Goal: Check status: Check status

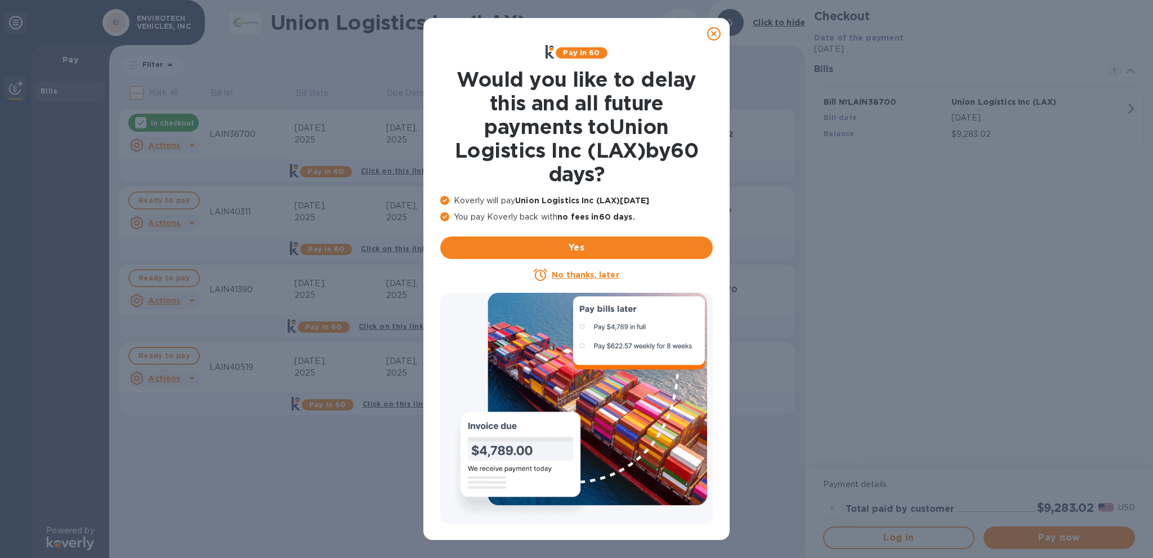
click at [717, 34] on icon at bounding box center [714, 34] width 14 height 14
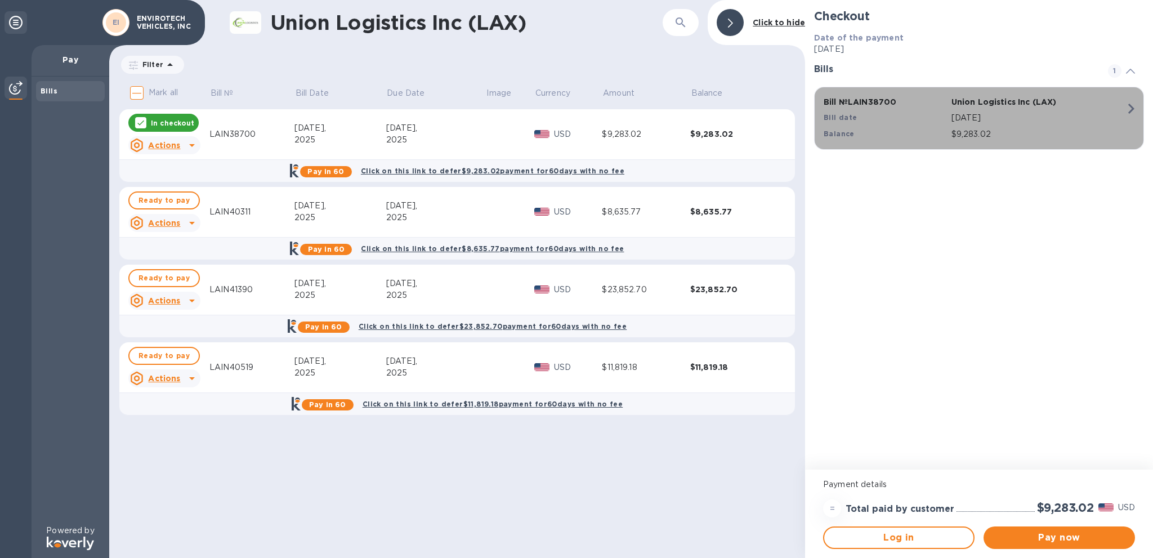
click at [1093, 115] on p "[DATE]" at bounding box center [1038, 118] width 174 height 12
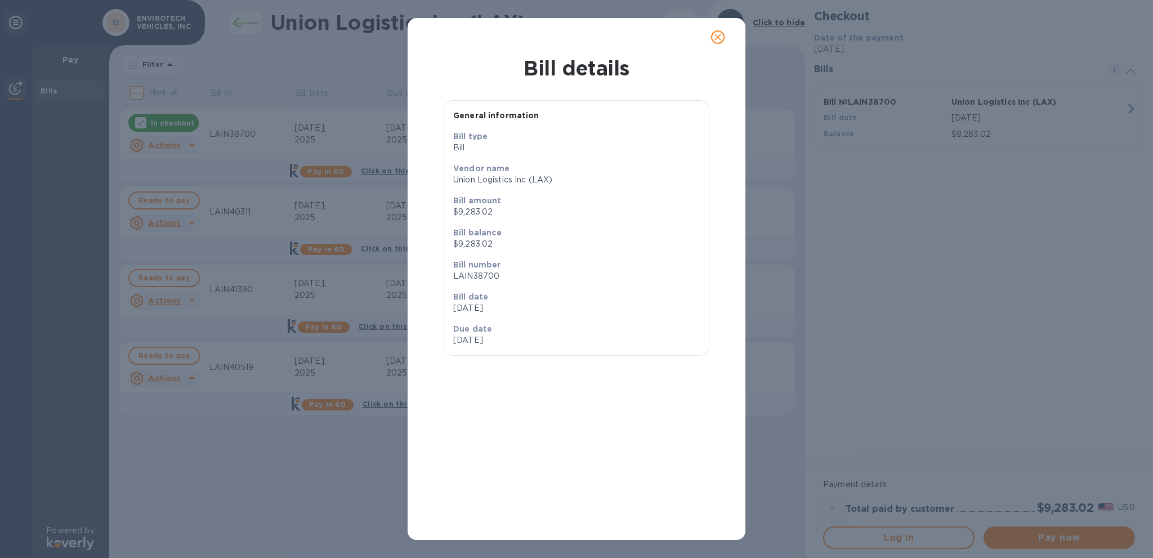
click at [725, 39] on button "close" at bounding box center [717, 37] width 27 height 27
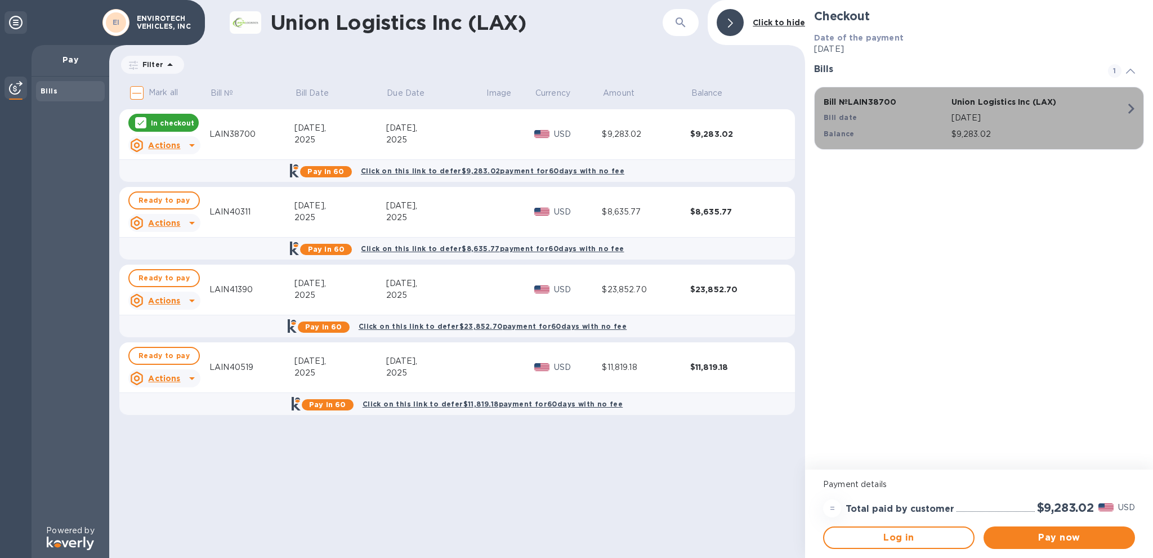
drag, startPoint x: 908, startPoint y: 102, endPoint x: 870, endPoint y: 110, distance: 38.4
click at [870, 110] on div "Bill № LAIN38700 Union Logistics Inc (LAX) Bill date Sep 13, 2025 Balance $9,28…" at bounding box center [977, 118] width 320 height 57
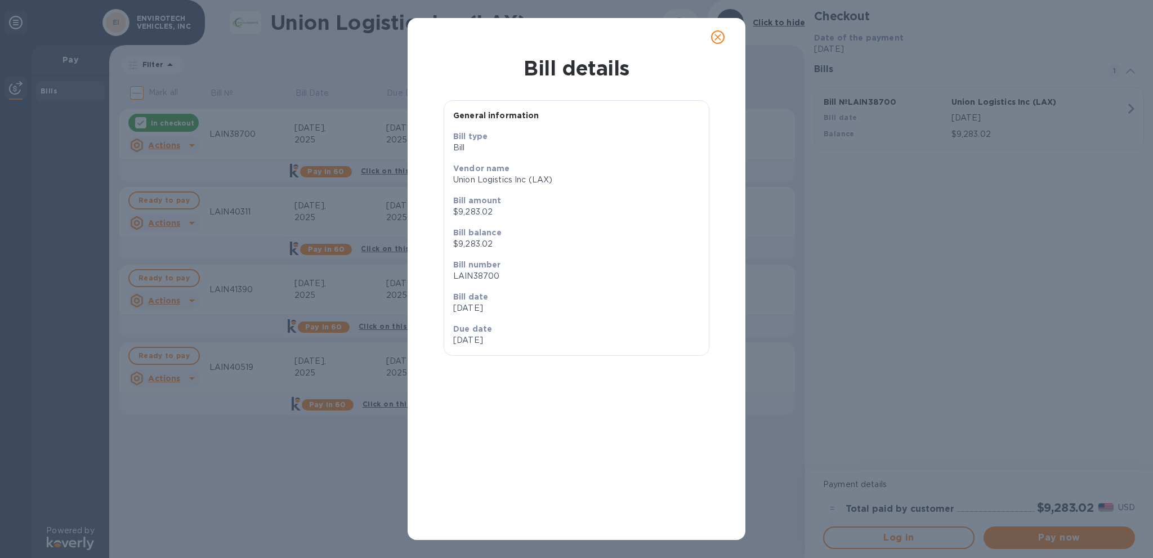
click at [491, 275] on p "LAIN38700" at bounding box center [576, 276] width 247 height 12
click at [723, 38] on icon "close" at bounding box center [717, 37] width 11 height 11
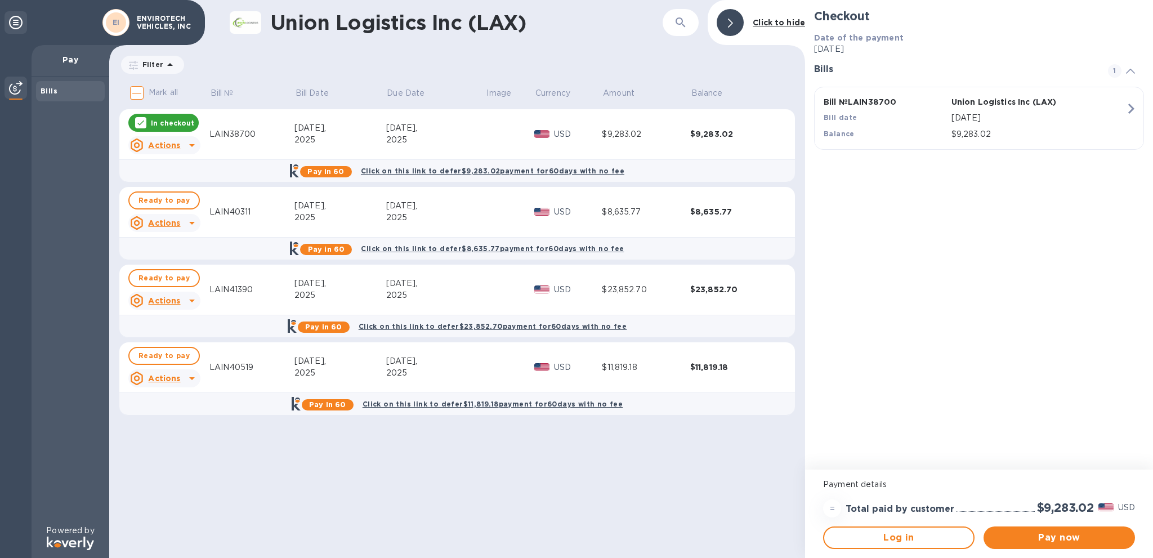
click at [140, 120] on icon at bounding box center [140, 122] width 9 height 9
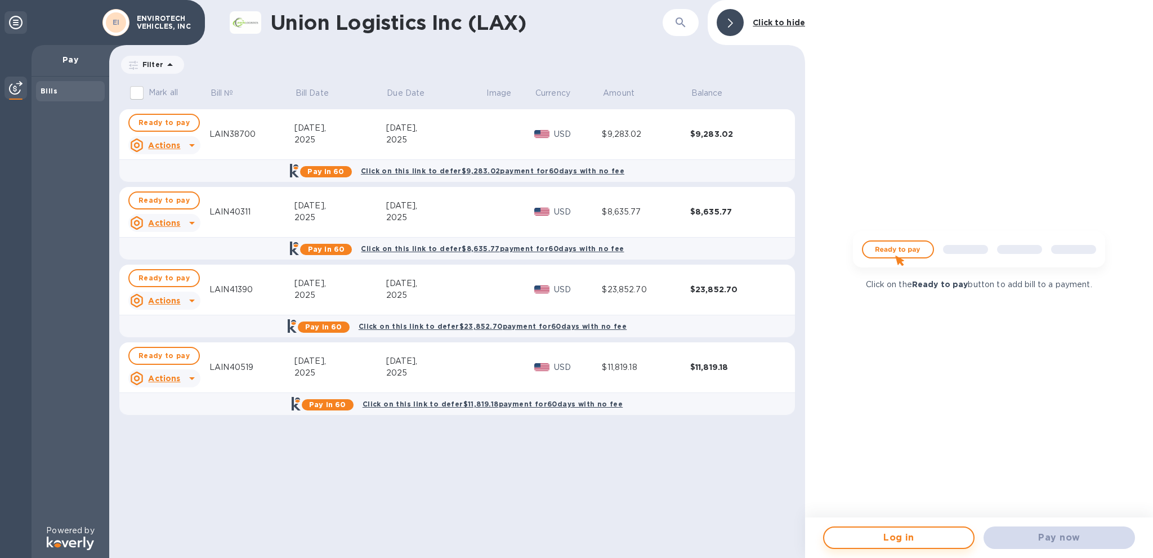
click at [909, 531] on span "Log in" at bounding box center [898, 538] width 131 height 14
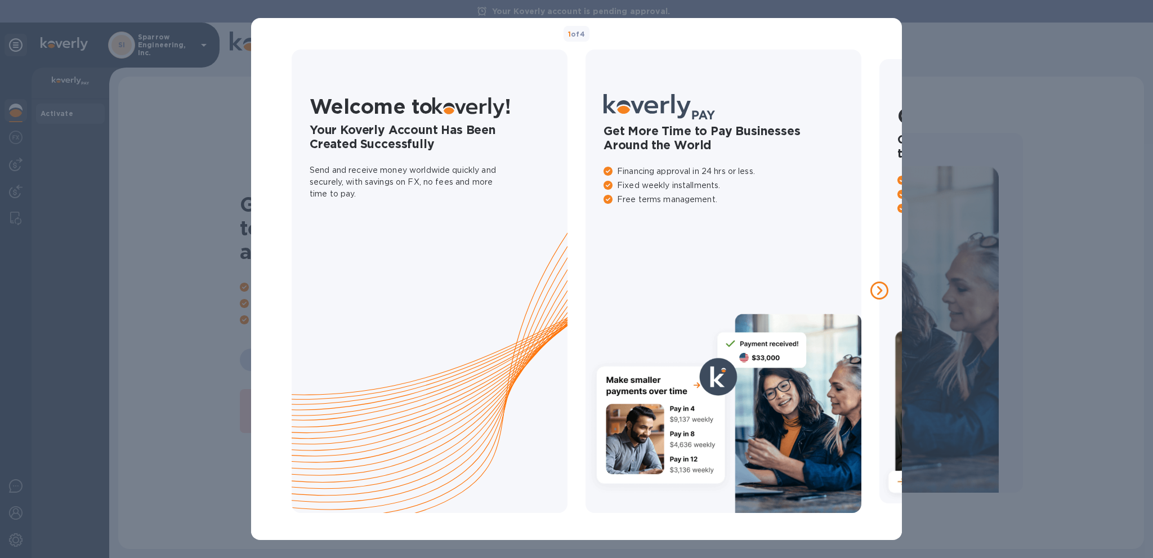
click at [882, 293] on icon at bounding box center [879, 290] width 18 height 18
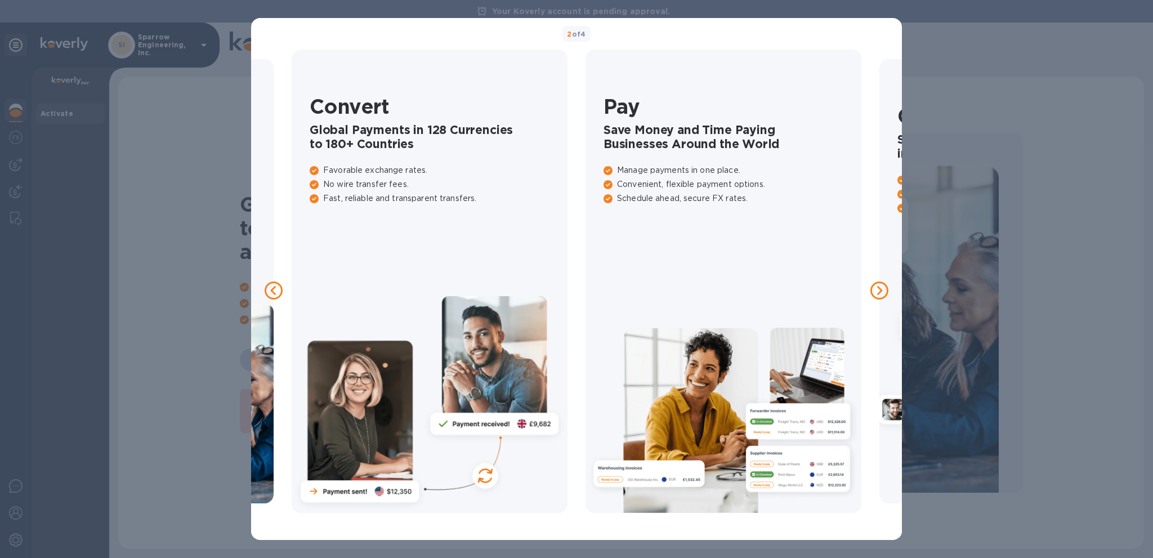
click at [882, 292] on icon at bounding box center [879, 290] width 18 height 18
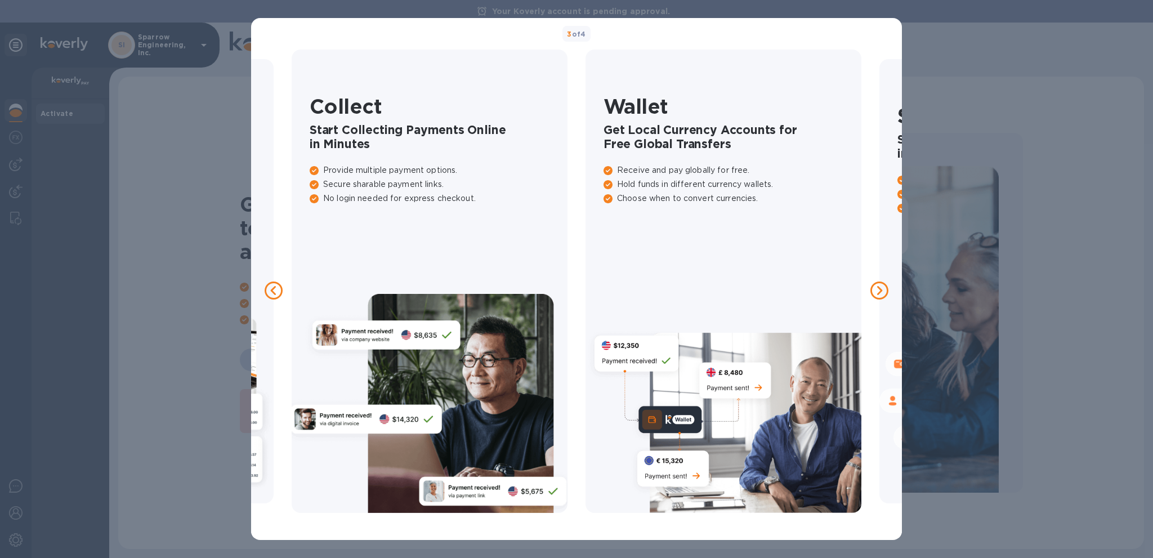
click at [1003, 82] on div "3 of 4 Welcome to ! Your Koverly Account Has Been Created Successfully Send and…" at bounding box center [576, 279] width 1153 height 558
click at [875, 298] on icon at bounding box center [879, 290] width 18 height 18
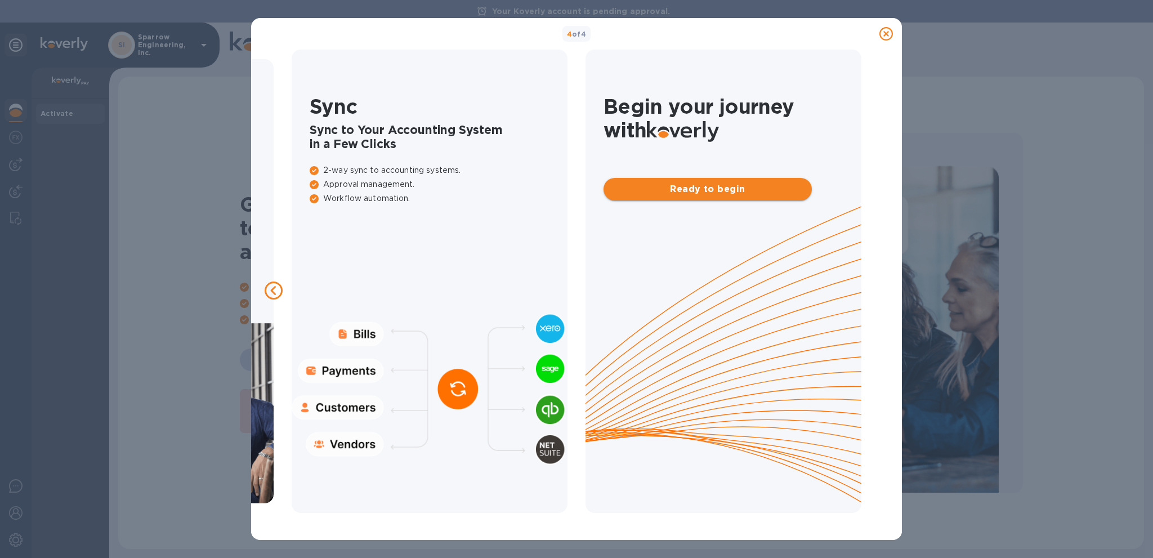
click at [753, 186] on span "Ready to begin" at bounding box center [708, 189] width 190 height 14
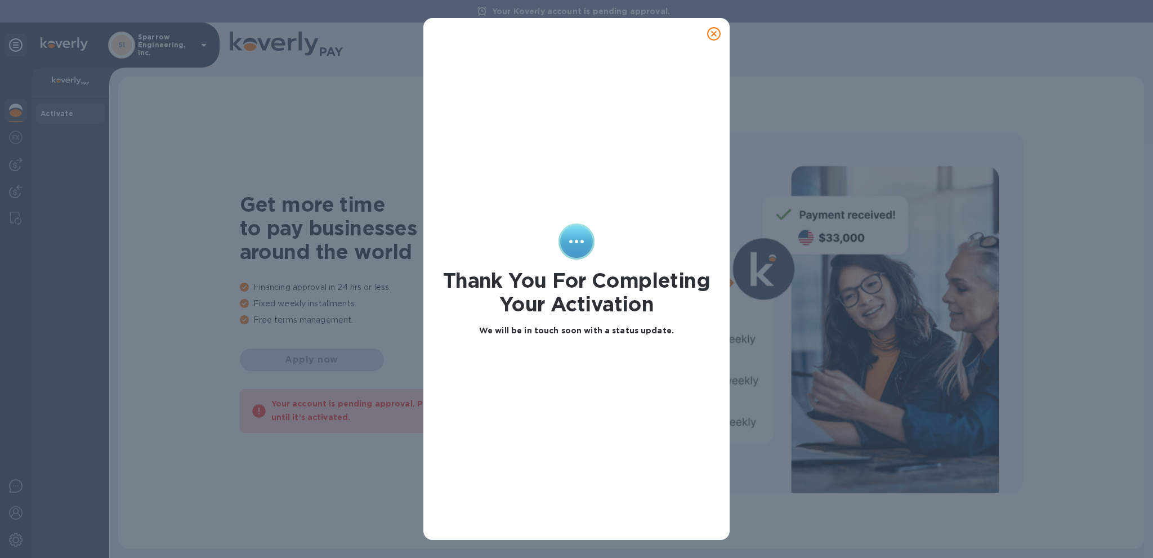
click at [714, 36] on icon at bounding box center [714, 34] width 14 height 14
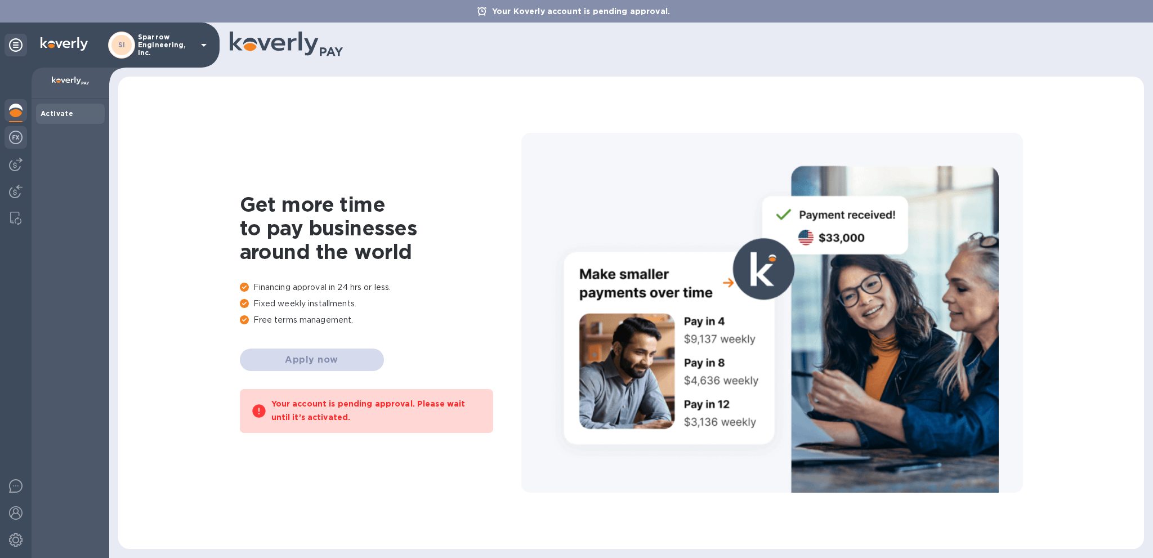
click at [20, 137] on img at bounding box center [16, 138] width 14 height 14
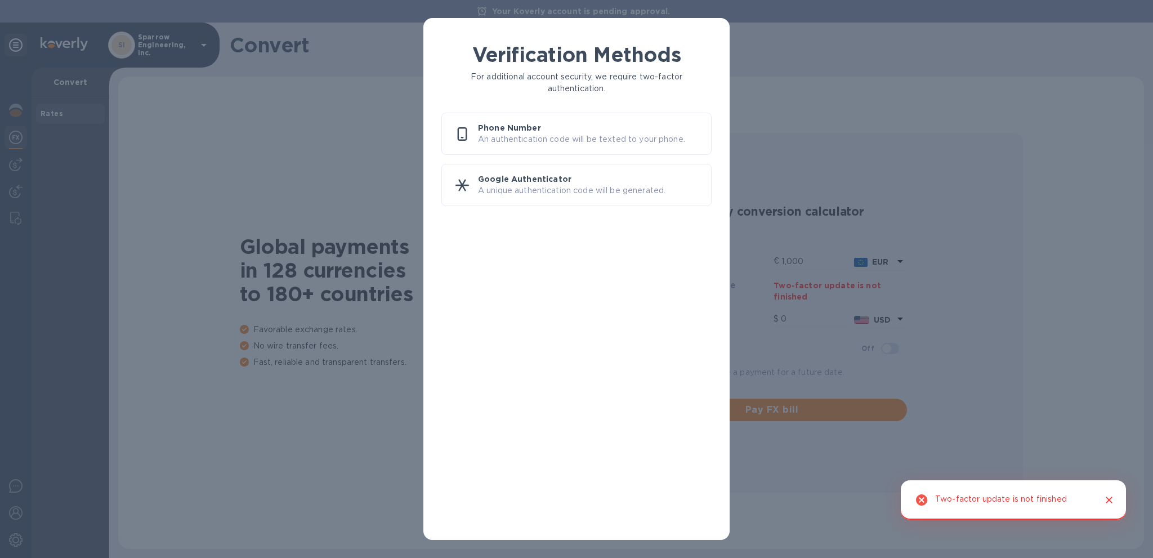
click at [181, 168] on div "Verification Methods For additional account security, we require two-factor aut…" at bounding box center [576, 279] width 1153 height 558
click at [284, 338] on div "Verification Methods For additional account security, we require two-factor aut…" at bounding box center [576, 279] width 1153 height 558
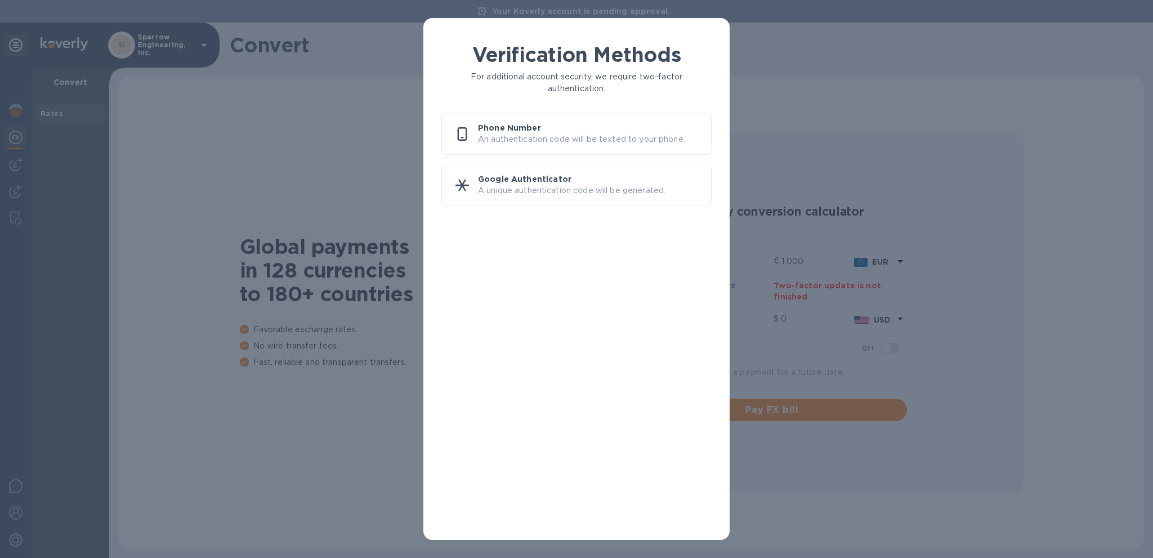
click at [239, 295] on div "Verification Methods For additional account security, we require two-factor aut…" at bounding box center [576, 279] width 1153 height 558
click at [98, 146] on div "Verification Methods For additional account security, we require two-factor aut…" at bounding box center [576, 279] width 1153 height 558
click at [494, 69] on div "Verification Methods For additional account security, we require two-factor aut…" at bounding box center [576, 124] width 288 height 163
click at [576, 47] on h1 "Verification Methods" at bounding box center [576, 55] width 270 height 24
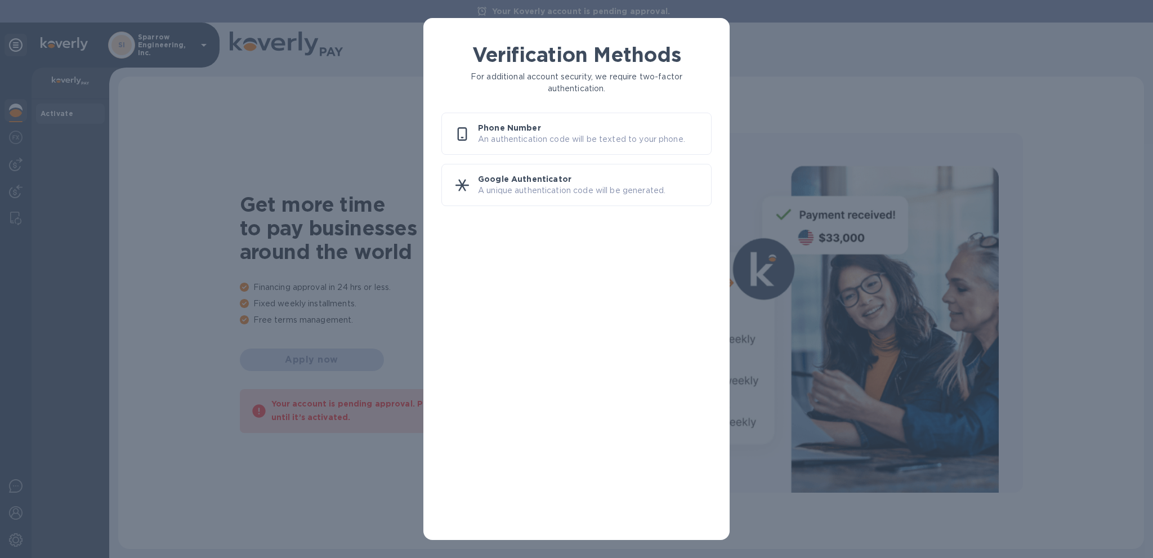
click at [195, 124] on div "Verification Methods For additional account security, we require two-factor aut…" at bounding box center [576, 279] width 1153 height 558
click at [536, 136] on p "An authentication code will be texted to your phone." at bounding box center [590, 139] width 224 height 12
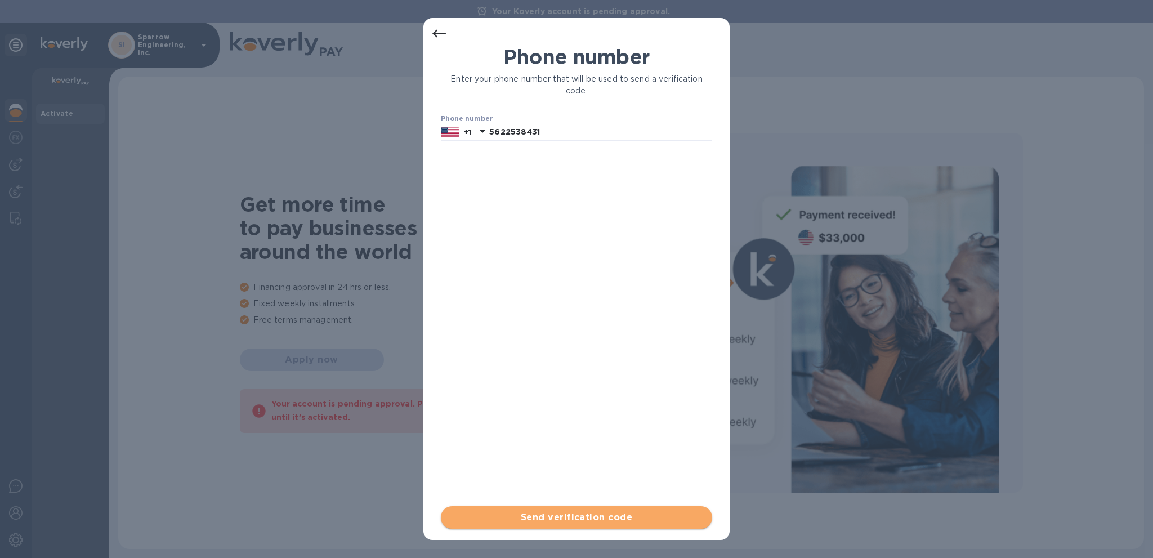
click at [571, 511] on span "Send verification code" at bounding box center [576, 518] width 253 height 14
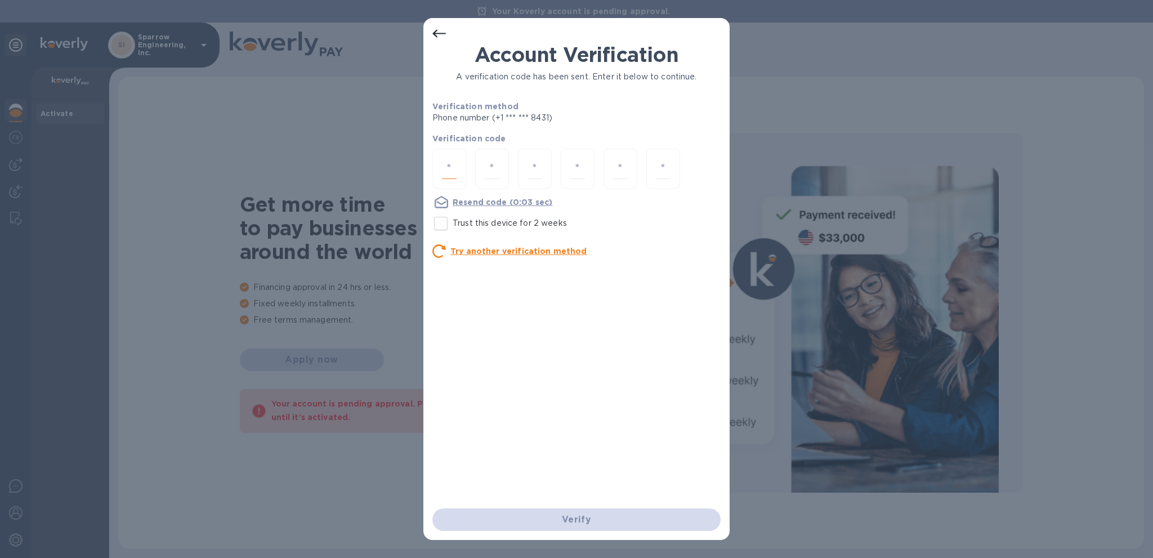
click at [454, 166] on input "number" at bounding box center [449, 168] width 15 height 21
click at [452, 225] on input "Trust this device for 2 weeks" at bounding box center [441, 224] width 24 height 24
checkbox input "true"
click at [452, 170] on input "number" at bounding box center [449, 168] width 15 height 21
type input "2"
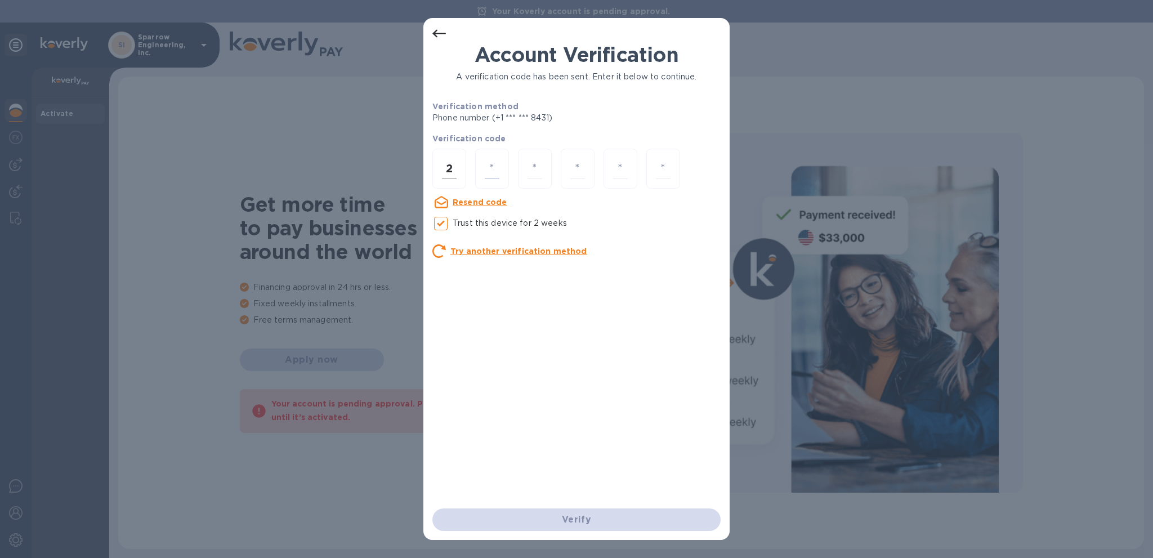
type input "7"
type input "4"
type input "0"
type input "8"
type input "3"
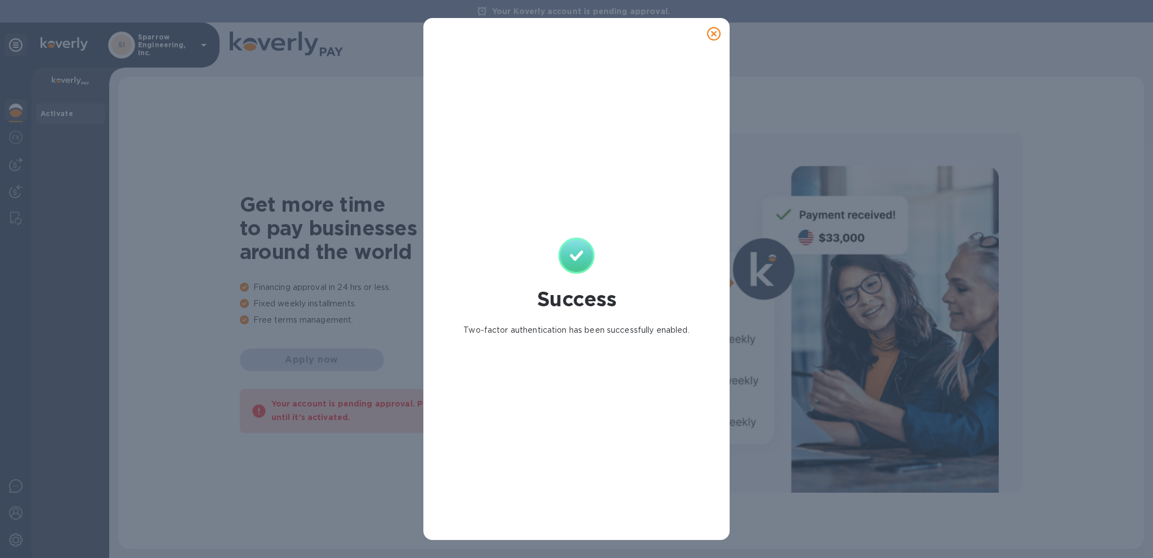
click at [714, 33] on icon at bounding box center [714, 34] width 14 height 14
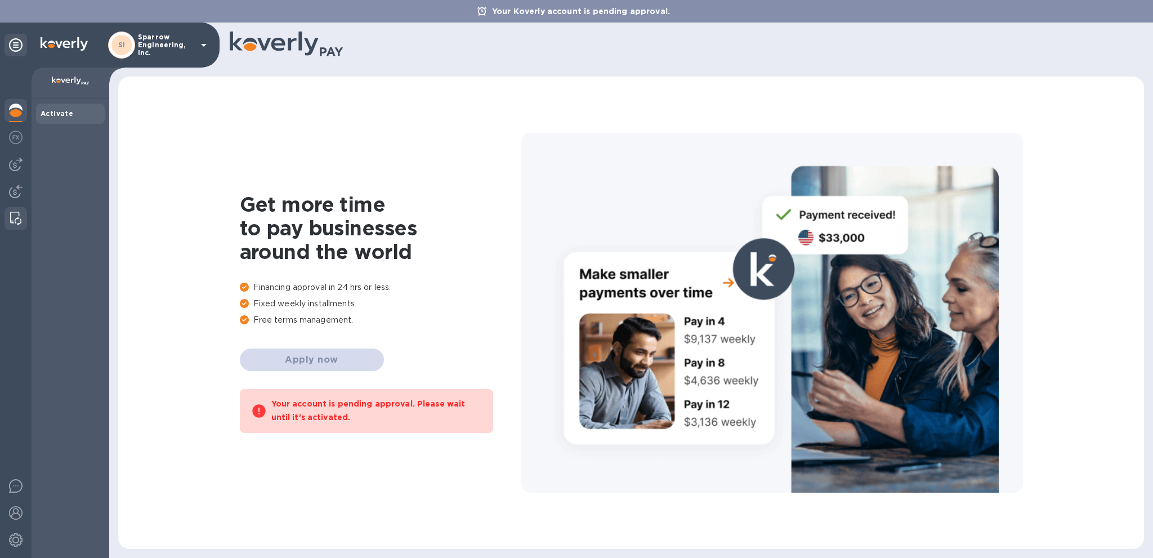
click at [16, 224] on img at bounding box center [15, 219] width 11 height 14
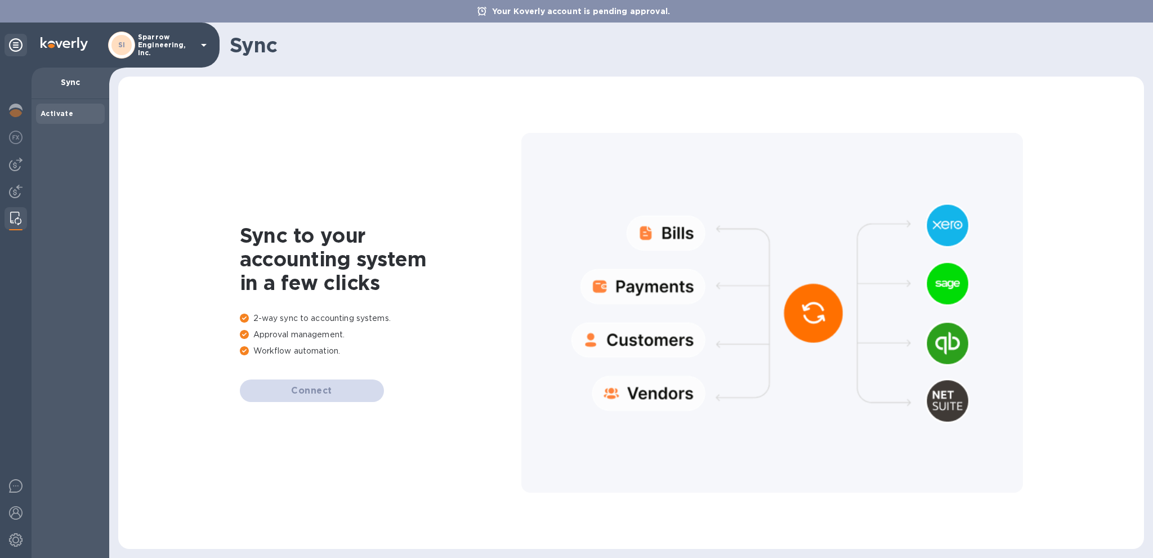
click at [335, 388] on div "Connect" at bounding box center [380, 390] width 281 height 23
click at [266, 326] on div "2-way sync to accounting systems. Approval management. Workflow automation." at bounding box center [380, 336] width 281 height 49
drag, startPoint x: 273, startPoint y: 341, endPoint x: 287, endPoint y: 356, distance: 20.7
click at [274, 341] on div "2-way sync to accounting systems. Approval management. Workflow automation." at bounding box center [380, 336] width 281 height 49
click at [303, 348] on p "Workflow automation." at bounding box center [380, 351] width 281 height 12
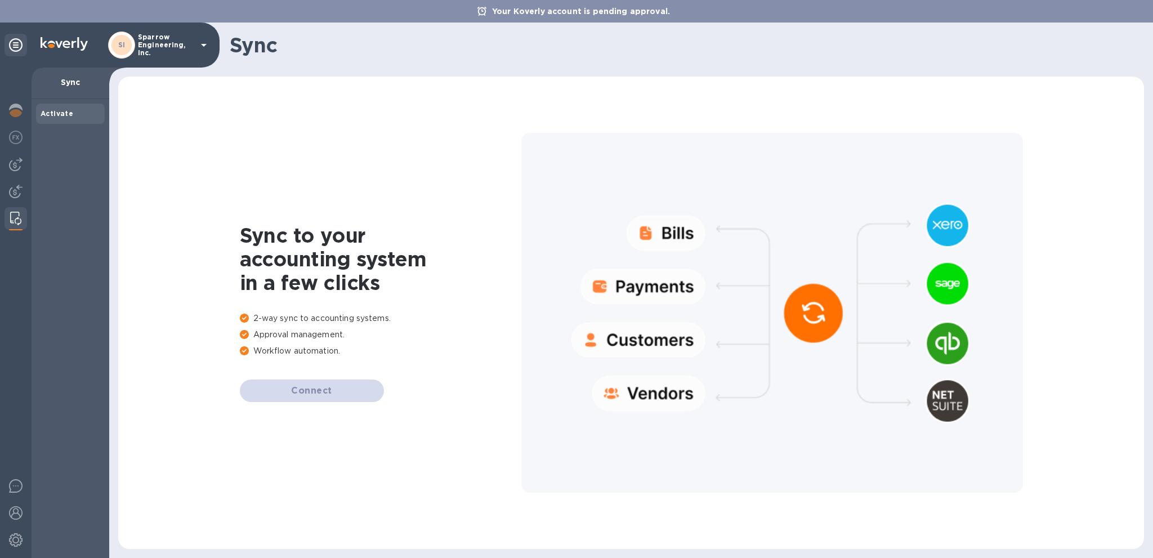
click at [319, 391] on div "Connect" at bounding box center [380, 390] width 281 height 23
click at [665, 231] on div at bounding box center [772, 313] width 502 height 360
click at [645, 287] on div at bounding box center [772, 313] width 502 height 360
click at [642, 346] on div at bounding box center [772, 313] width 502 height 360
click at [20, 111] on img at bounding box center [16, 111] width 14 height 14
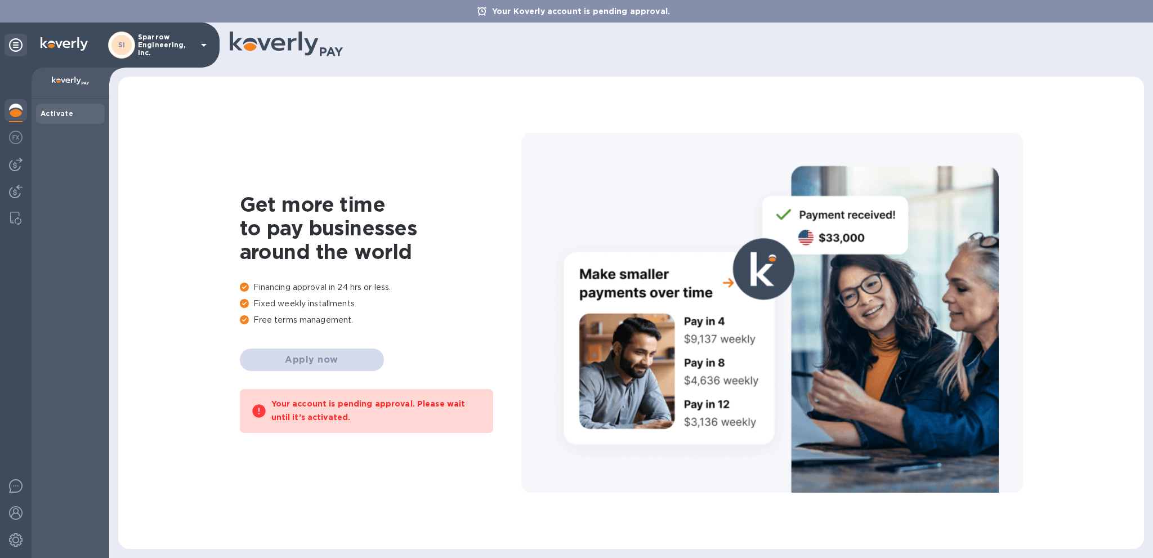
click at [56, 115] on b "Activate" at bounding box center [57, 113] width 33 height 8
click at [78, 113] on div "Activate" at bounding box center [71, 113] width 60 height 11
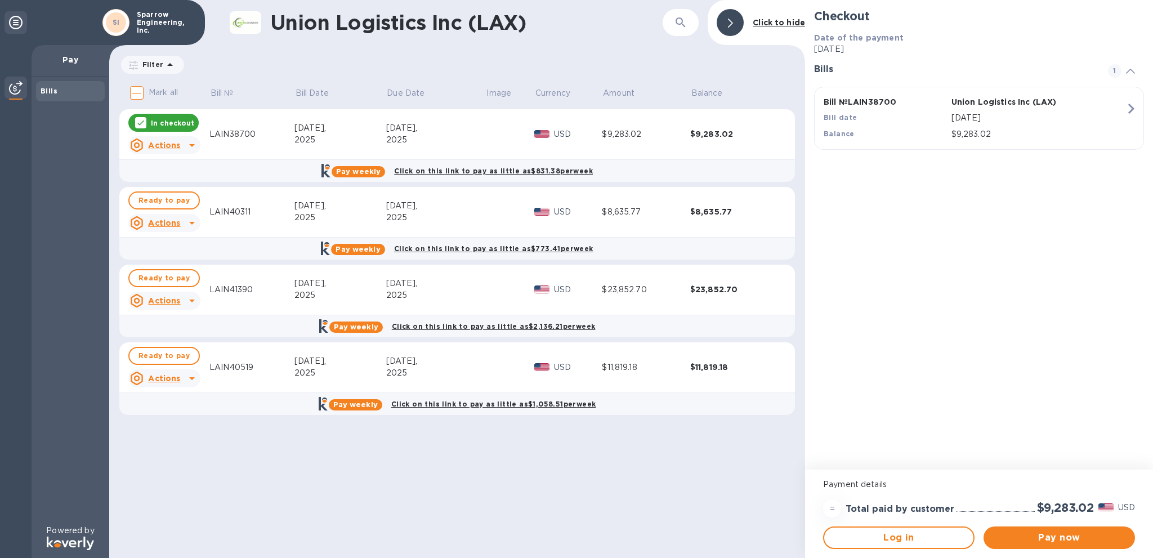
click at [12, 26] on icon at bounding box center [16, 23] width 14 height 14
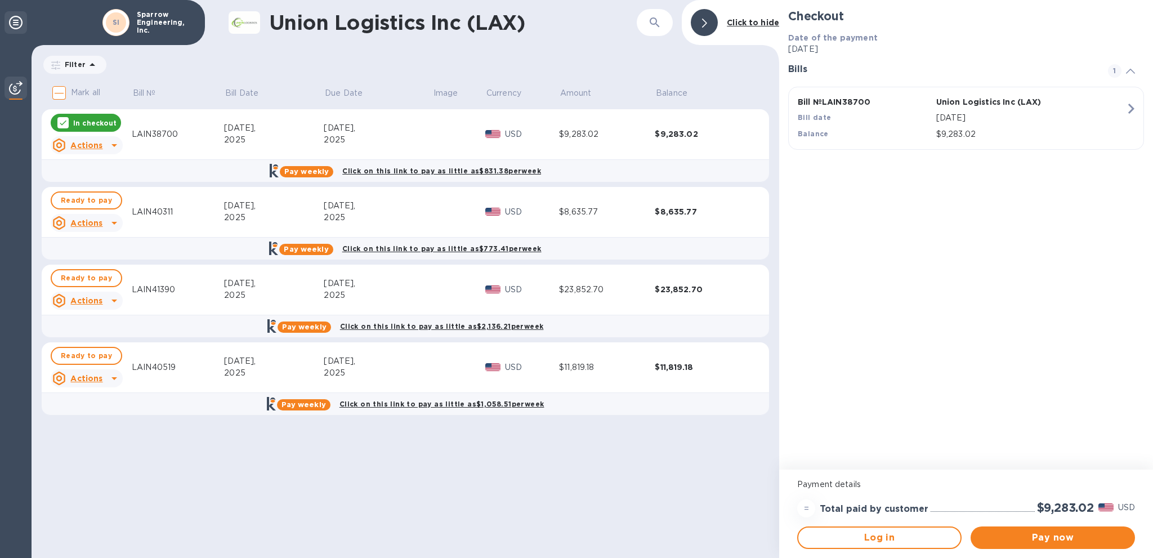
click at [17, 24] on icon at bounding box center [16, 23] width 14 height 14
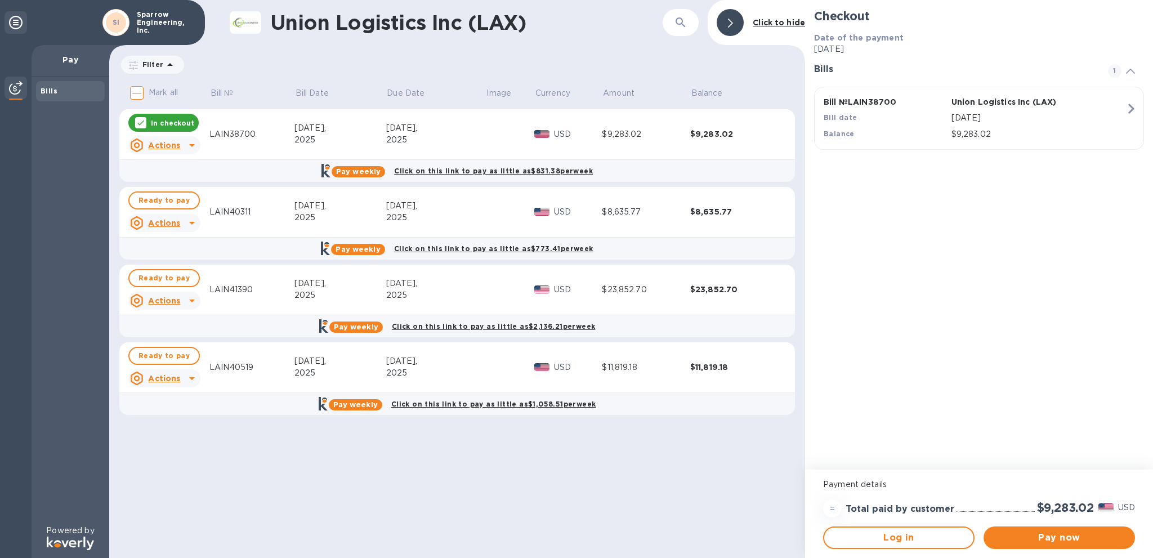
click at [159, 64] on p "Filter" at bounding box center [150, 65] width 25 height 10
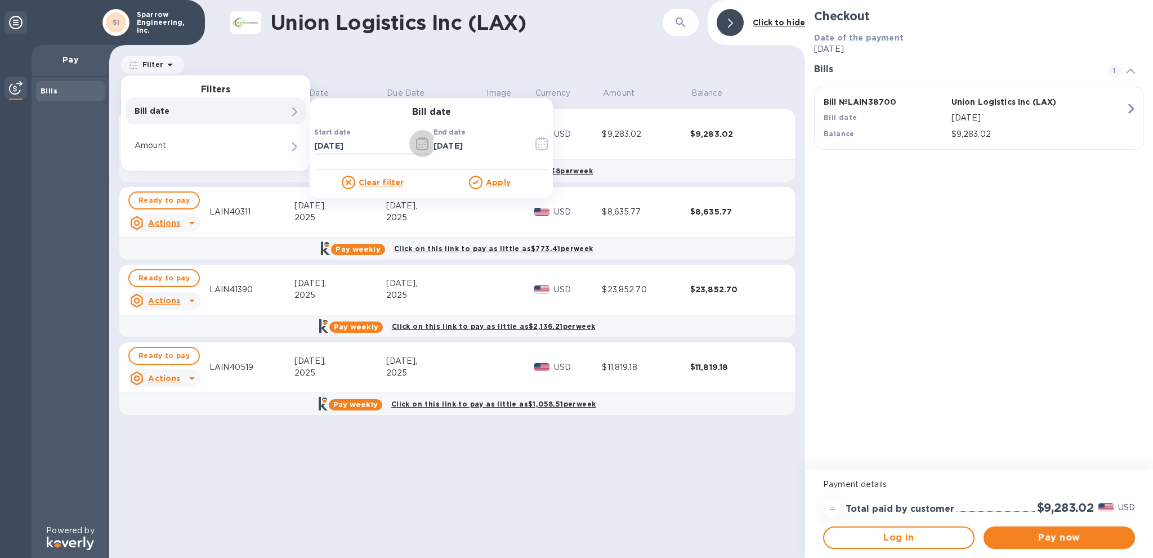
click at [420, 148] on icon "button" at bounding box center [422, 144] width 13 height 14
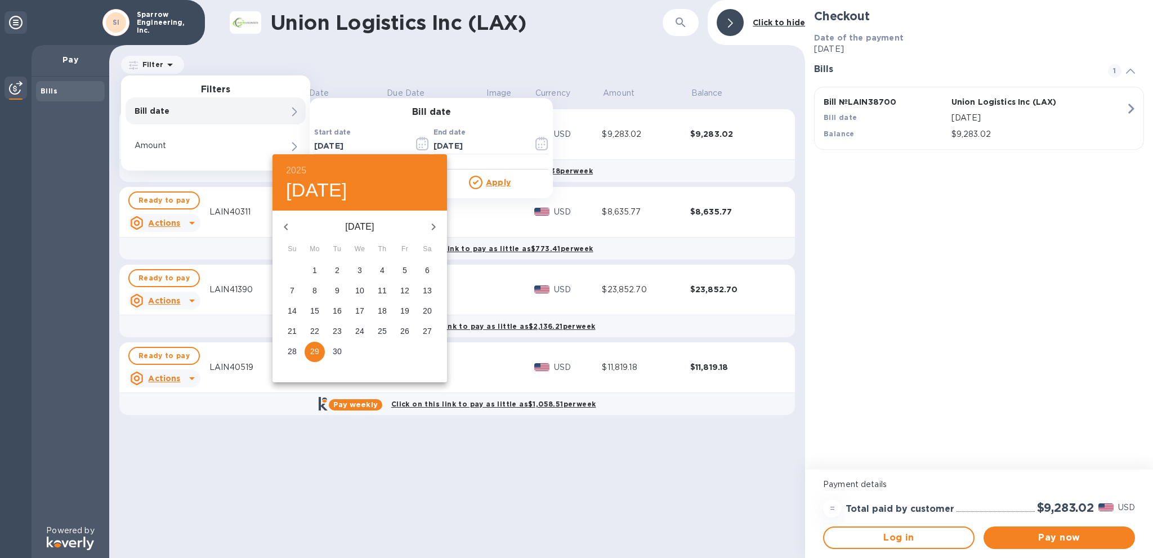
click at [290, 225] on icon "button" at bounding box center [286, 227] width 14 height 14
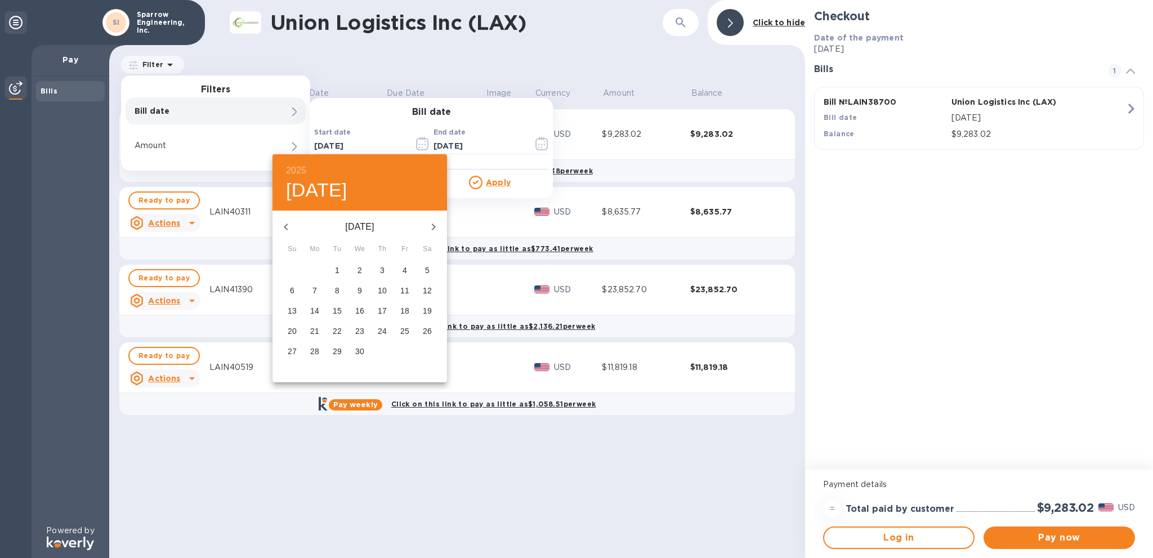
click at [292, 228] on icon "button" at bounding box center [286, 227] width 14 height 14
click at [364, 265] on span "1" at bounding box center [360, 270] width 20 height 11
type input "01/01/2025"
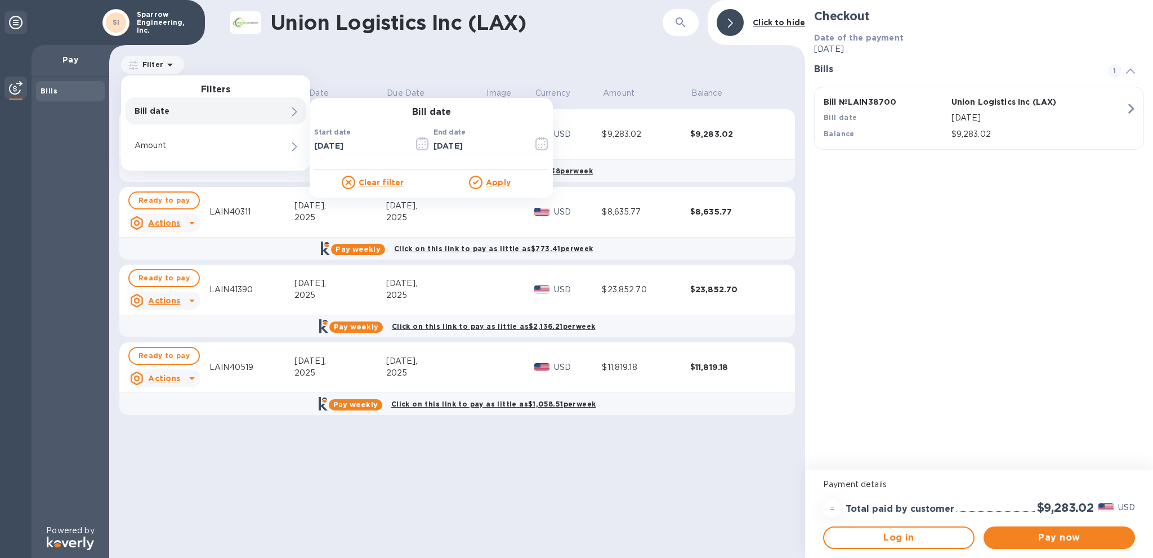
click at [495, 181] on u "Apply" at bounding box center [498, 182] width 25 height 9
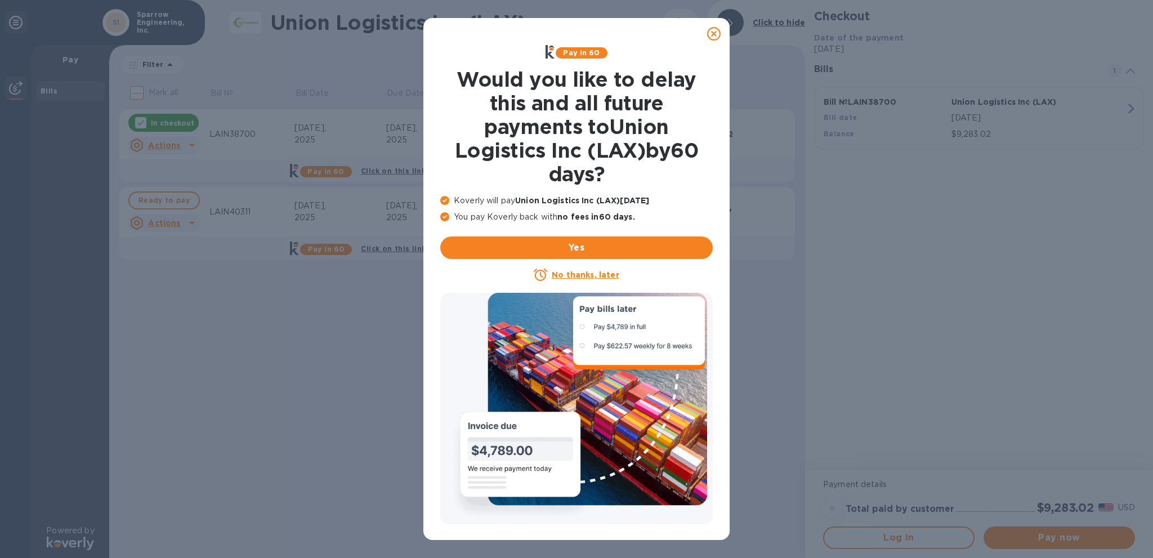
click at [712, 32] on icon at bounding box center [714, 34] width 14 height 14
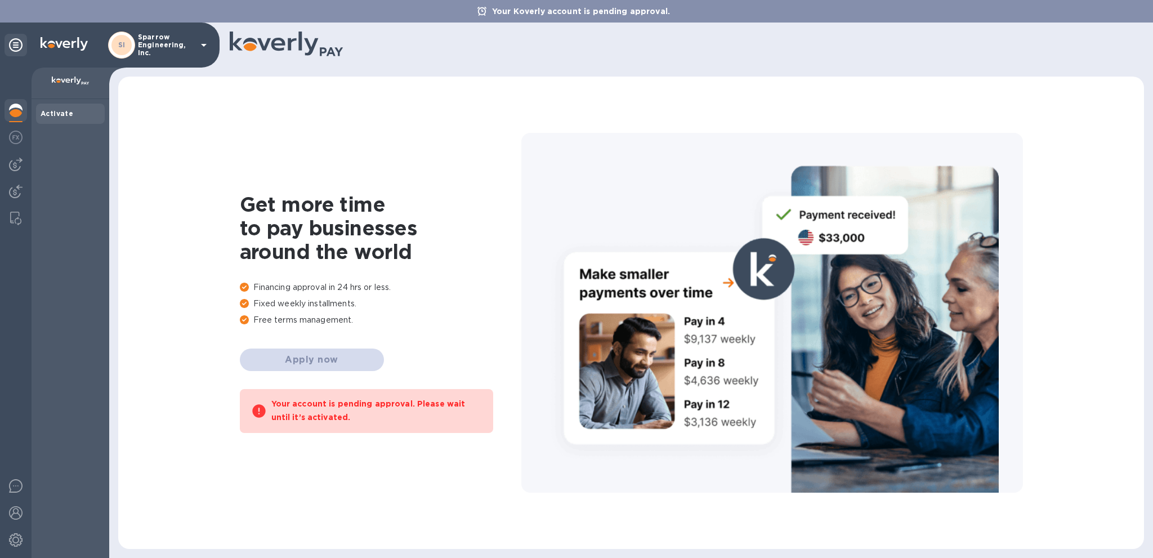
click at [62, 114] on b "Activate" at bounding box center [57, 113] width 33 height 8
